Goal: Task Accomplishment & Management: Use online tool/utility

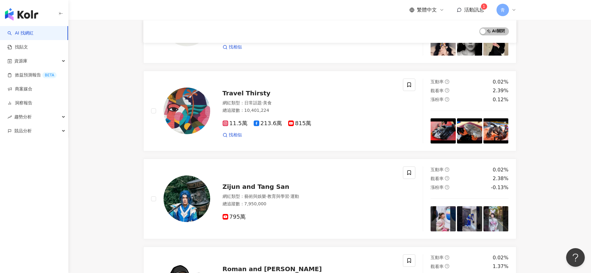
scroll to position [659, 0]
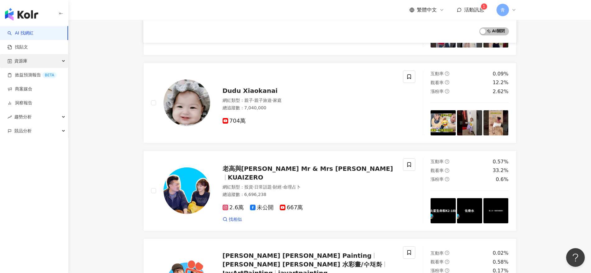
click at [34, 62] on div "資源庫" at bounding box center [34, 61] width 68 height 14
click at [31, 90] on link "商案媒合" at bounding box center [19, 89] width 25 height 6
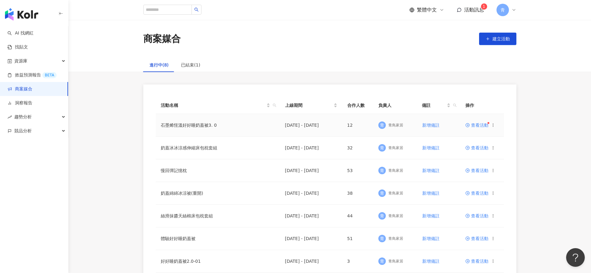
click at [479, 127] on span "查看活動" at bounding box center [477, 125] width 23 height 4
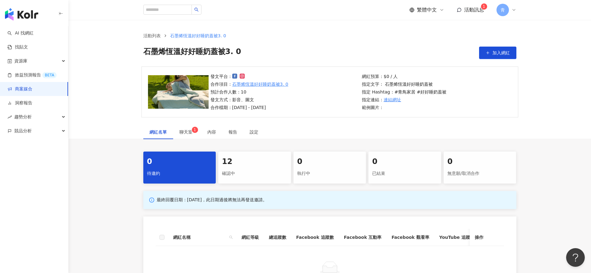
click at [248, 169] on div "確認中" at bounding box center [254, 174] width 65 height 11
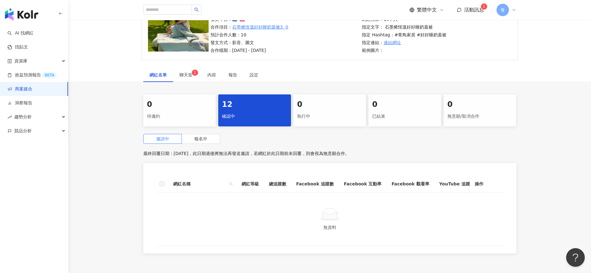
scroll to position [116, 0]
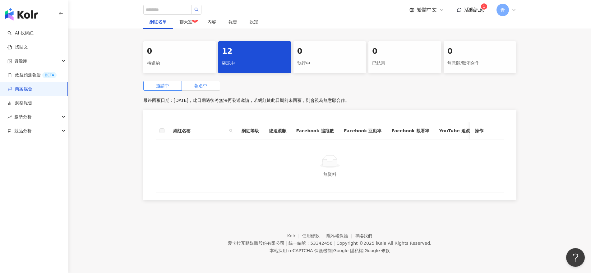
click at [196, 83] on span "報名中" at bounding box center [200, 85] width 13 height 5
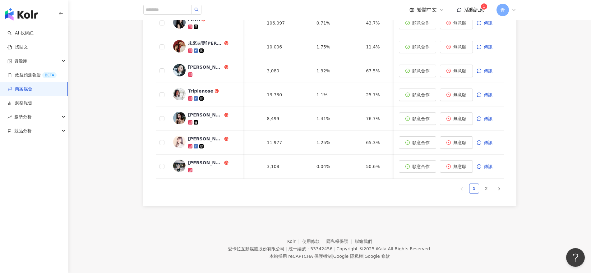
scroll to position [0, 340]
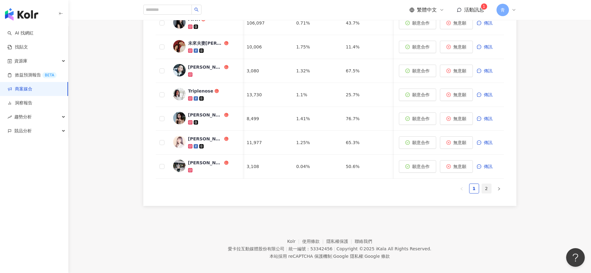
click at [485, 190] on link "2" at bounding box center [486, 188] width 9 height 9
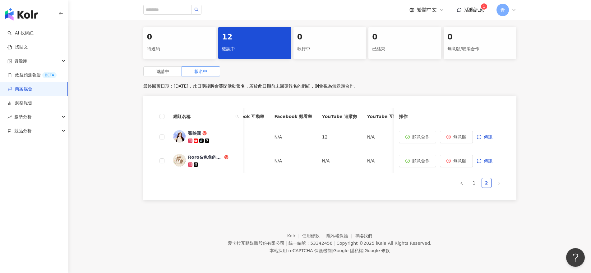
scroll to position [0, 130]
click at [477, 186] on link "1" at bounding box center [474, 183] width 9 height 9
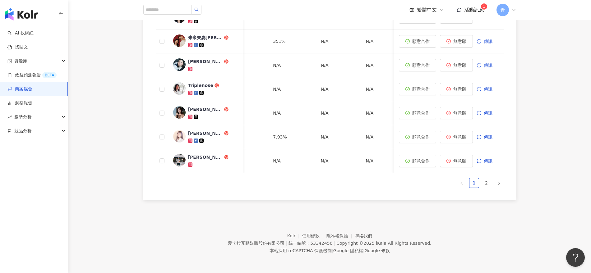
scroll to position [0, 0]
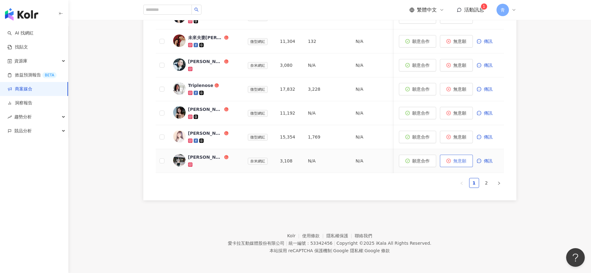
click at [458, 159] on span "無意願" at bounding box center [460, 161] width 13 height 5
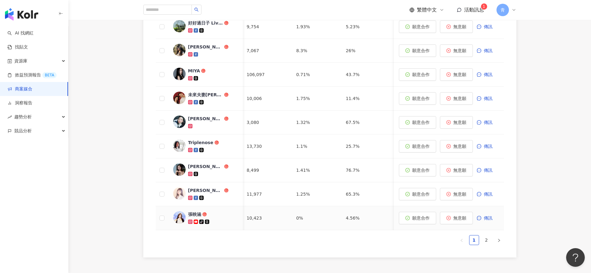
scroll to position [245, 0]
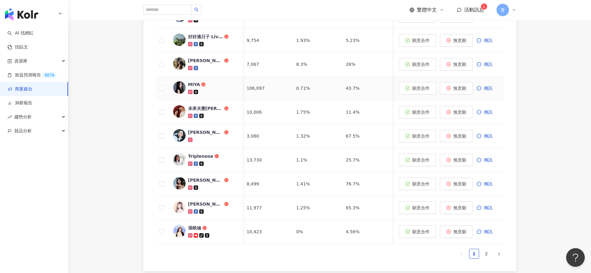
click at [191, 85] on div "MIYA" at bounding box center [194, 85] width 12 height 6
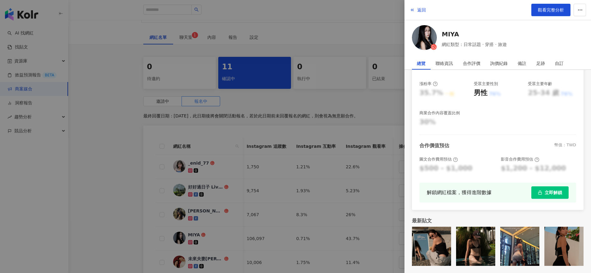
scroll to position [194, 0]
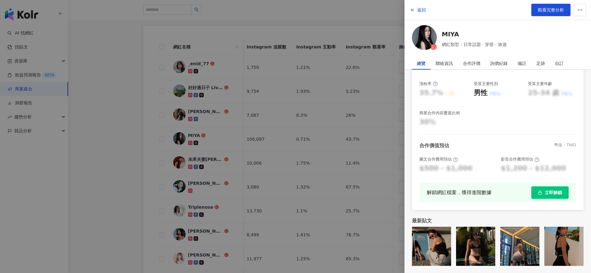
click at [98, 107] on div at bounding box center [295, 136] width 591 height 273
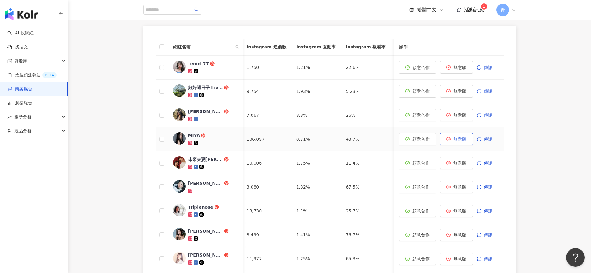
click at [451, 142] on button "無意願" at bounding box center [456, 139] width 33 height 12
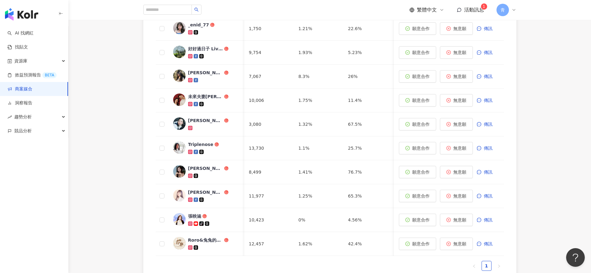
scroll to position [0, 340]
click at [458, 221] on span "無意願" at bounding box center [460, 220] width 13 height 5
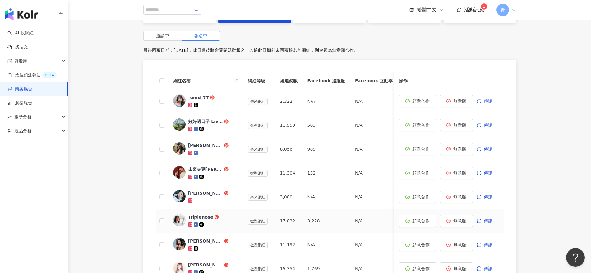
scroll to position [156, 0]
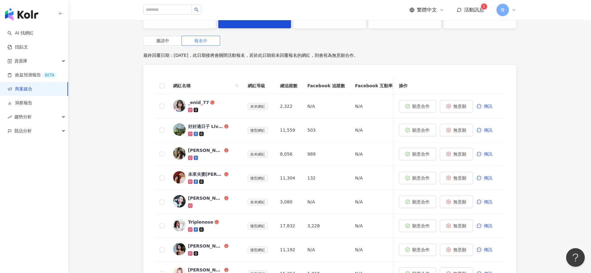
click at [152, 97] on div "網紅名稱 網紅等級 總追蹤數 Facebook 追蹤數 Facebook 互動率 Facebook 觀看率 YouTube 追蹤數 YouTube 互動率 Y…" at bounding box center [329, 201] width 373 height 273
click at [465, 105] on span "無意願" at bounding box center [460, 106] width 13 height 5
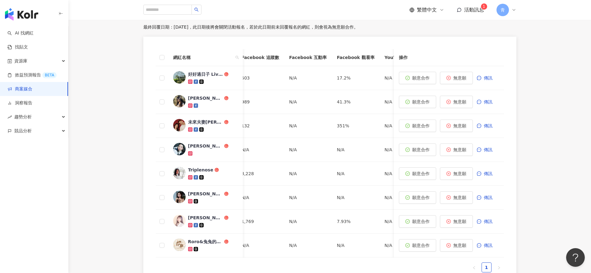
scroll to position [0, 126]
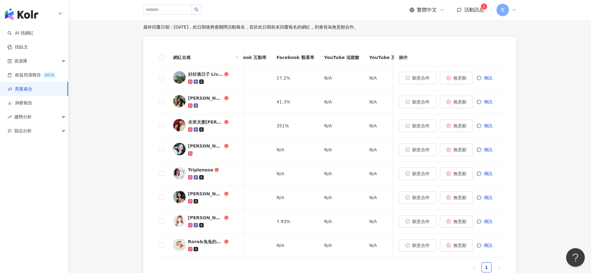
click at [363, 270] on ul "1" at bounding box center [330, 268] width 348 height 10
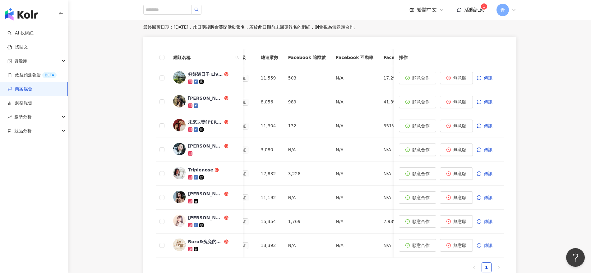
scroll to position [0, 0]
